Goal: Information Seeking & Learning: Learn about a topic

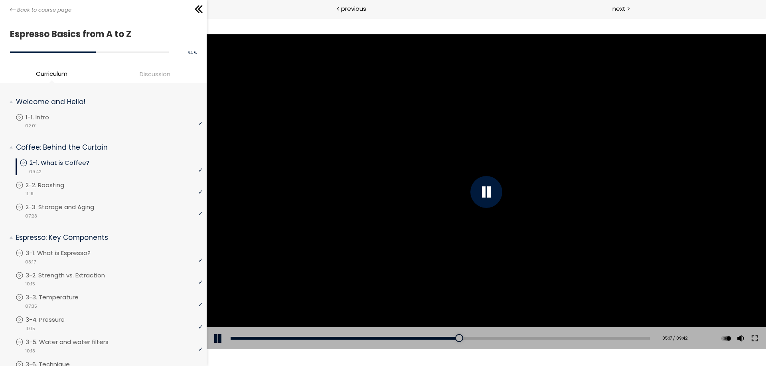
drag, startPoint x: 356, startPoint y: 136, endPoint x: 355, endPoint y: 123, distance: 12.4
click at [356, 135] on div at bounding box center [486, 191] width 559 height 315
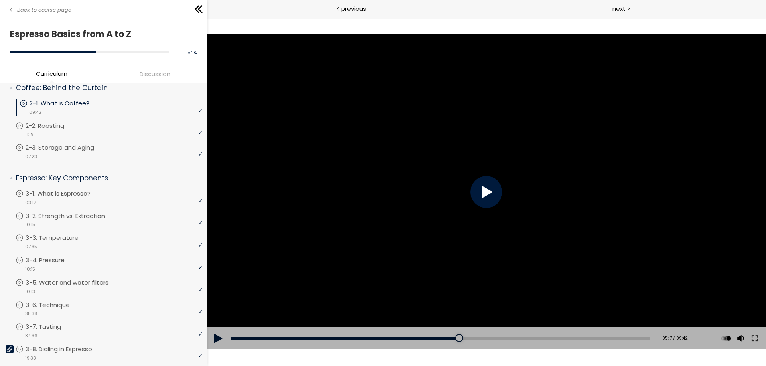
scroll to position [199, 0]
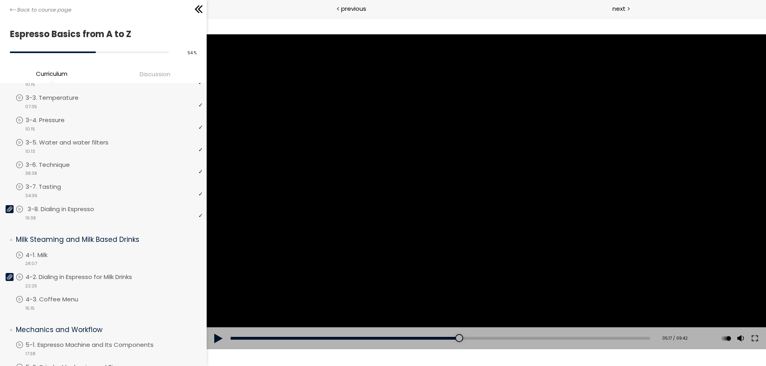
click at [137, 214] on div "video 19:38" at bounding box center [109, 217] width 187 height 8
click at [138, 259] on div "video 28:07" at bounding box center [109, 263] width 187 height 8
click at [133, 284] on li "You have to complete unit (4-2. Dialing in Espresso for Milk Drinks) in order t…" at bounding box center [109, 283] width 187 height 22
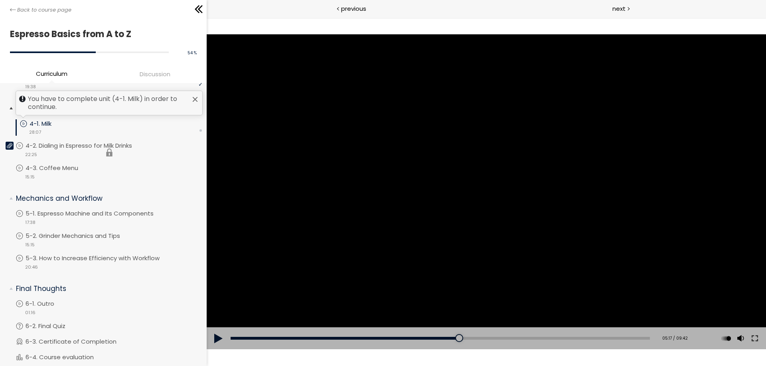
scroll to position [333, 0]
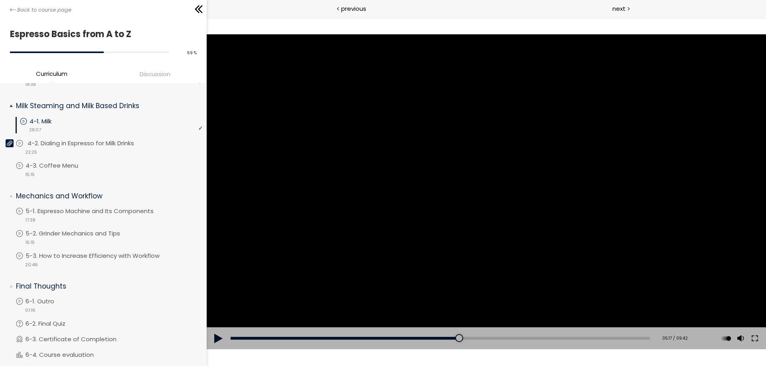
click at [143, 146] on p "4-2. Dialing in Espresso for Milk Drinks" at bounding box center [89, 143] width 122 height 9
click at [764, 25] on div at bounding box center [759, 24] width 14 height 15
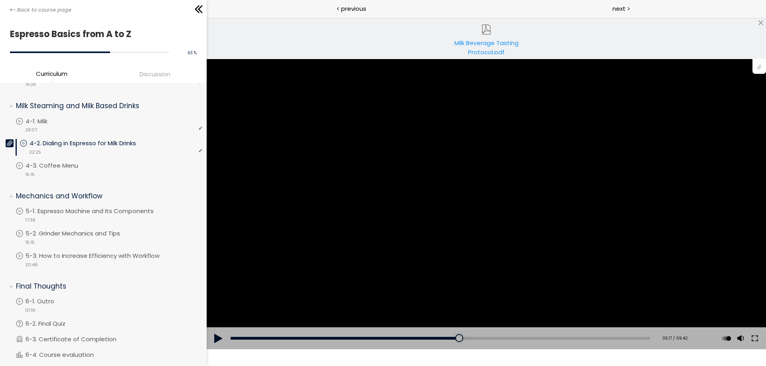
click at [503, 42] on div "Milk Beverage Tasting Protocol.pdf" at bounding box center [486, 46] width 68 height 16
click at [105, 168] on link "4-3. Coffee Menu" at bounding box center [109, 165] width 187 height 9
